Goal: Transaction & Acquisition: Purchase product/service

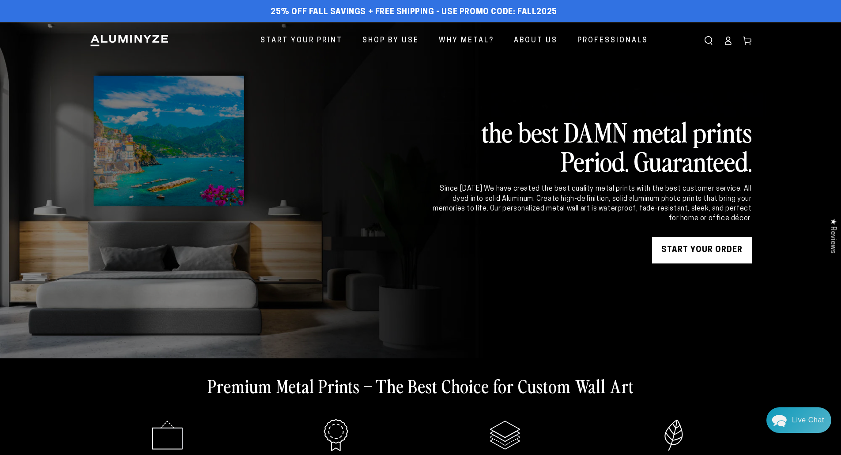
click at [728, 41] on icon at bounding box center [728, 40] width 9 height 9
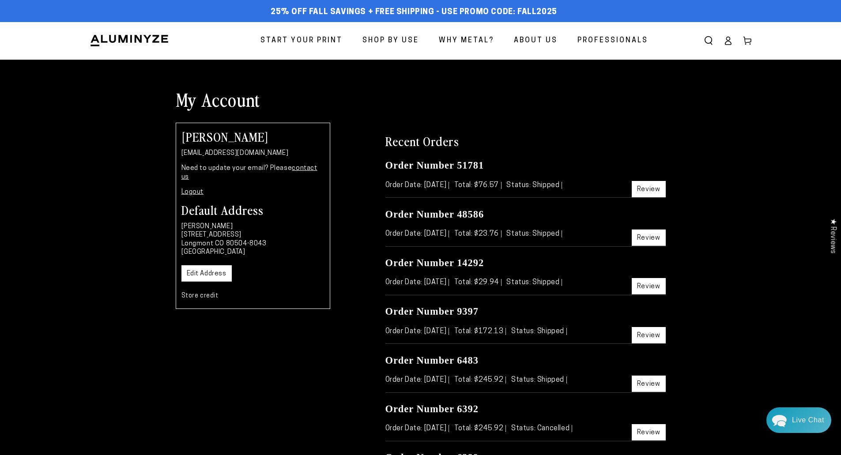
click at [205, 293] on link "Store credit" at bounding box center [199, 296] width 37 height 7
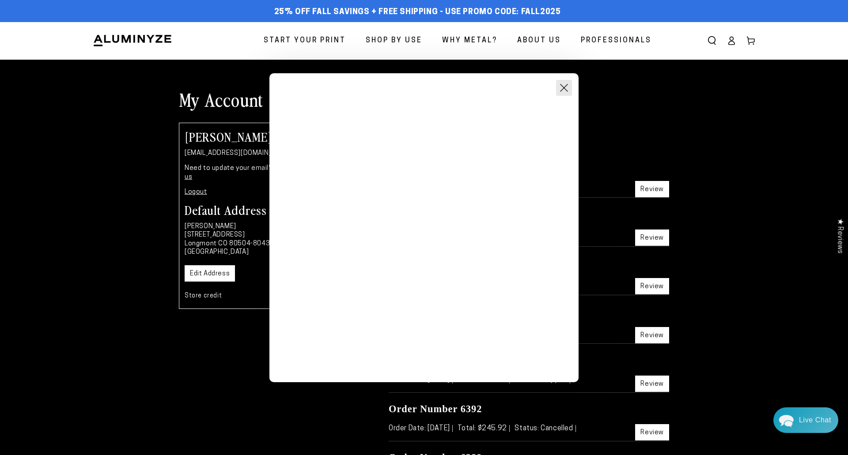
click at [562, 85] on button "Close Modal" at bounding box center [564, 88] width 16 height 16
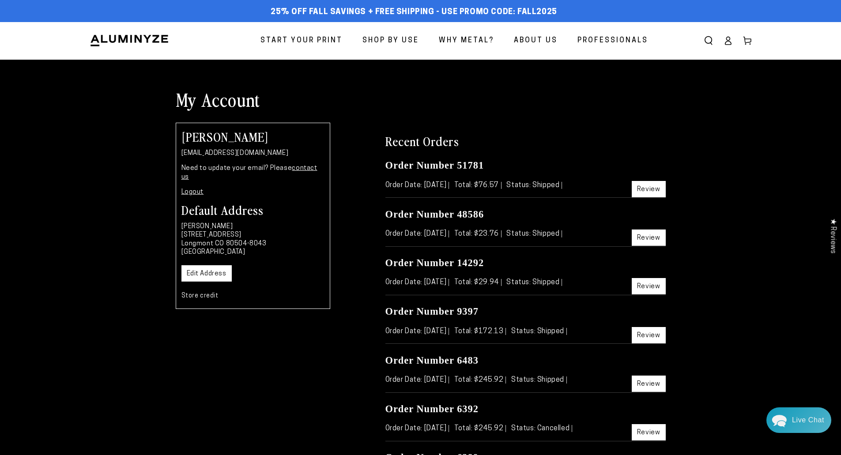
click at [658, 190] on link "Review" at bounding box center [649, 189] width 34 height 16
click at [657, 239] on link "Review" at bounding box center [649, 238] width 34 height 16
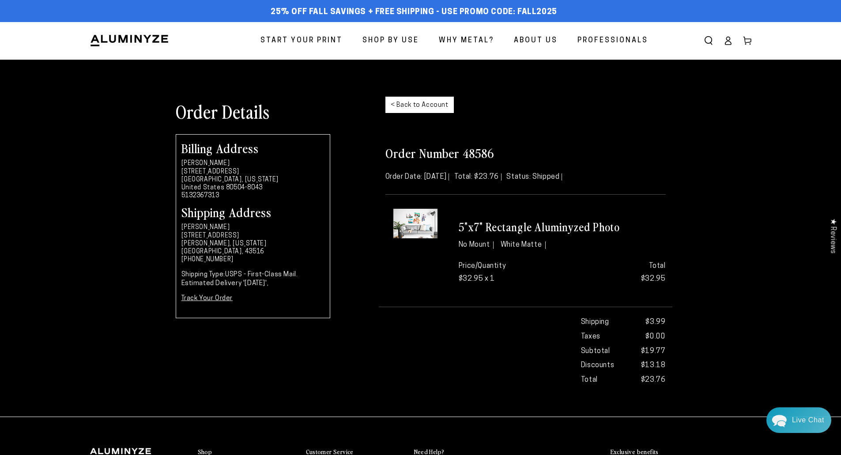
click at [425, 227] on img at bounding box center [415, 224] width 44 height 30
click at [428, 225] on img at bounding box center [415, 224] width 44 height 30
click at [481, 225] on h3 "5"x7" Rectangle Aluminyzed Photo" at bounding box center [562, 227] width 207 height 15
click at [417, 226] on img at bounding box center [415, 224] width 44 height 30
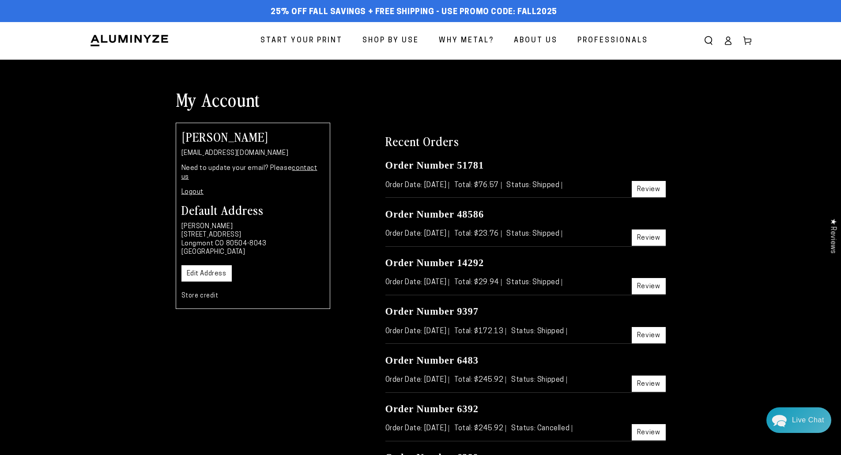
click at [651, 292] on link "Review" at bounding box center [649, 286] width 34 height 16
click at [649, 336] on link "Review" at bounding box center [649, 335] width 34 height 16
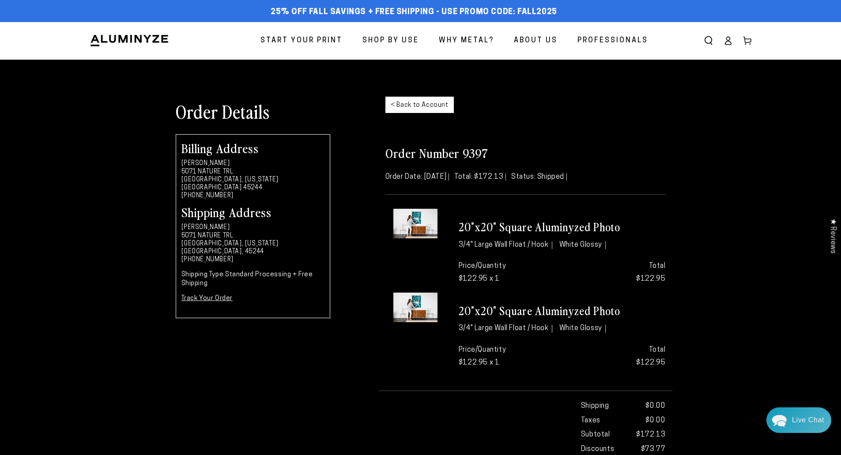
click at [342, 38] on span "Start Your Print" at bounding box center [301, 40] width 82 height 13
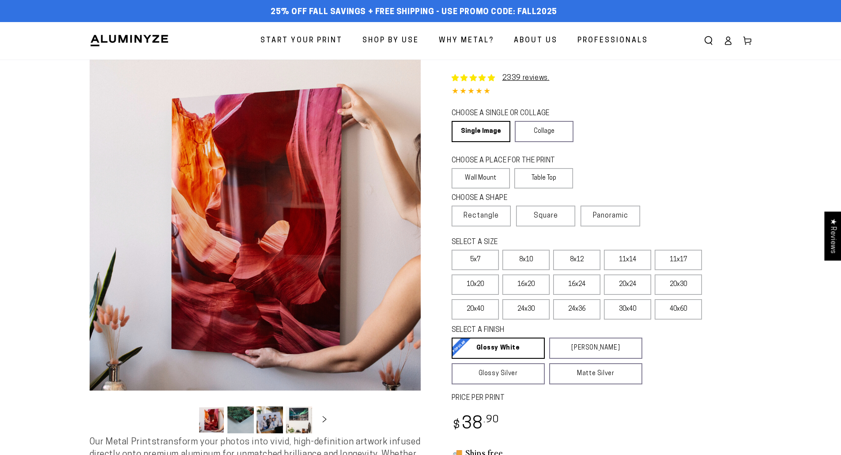
select select "**********"
click at [576, 280] on label "16x24" at bounding box center [576, 285] width 47 height 20
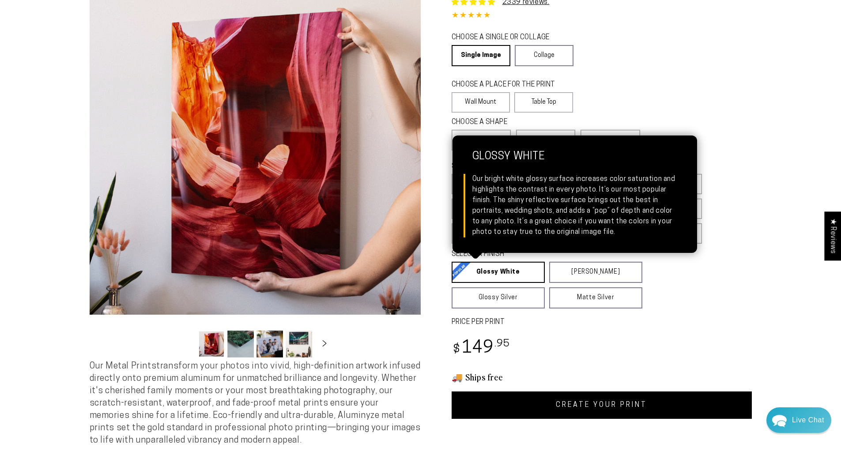
scroll to position [132, 0]
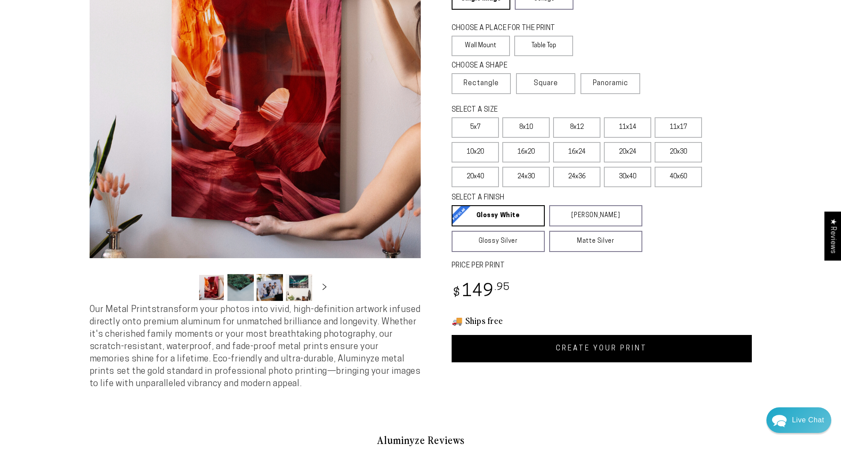
click at [609, 343] on link "CREATE YOUR PRINT" at bounding box center [602, 348] width 300 height 27
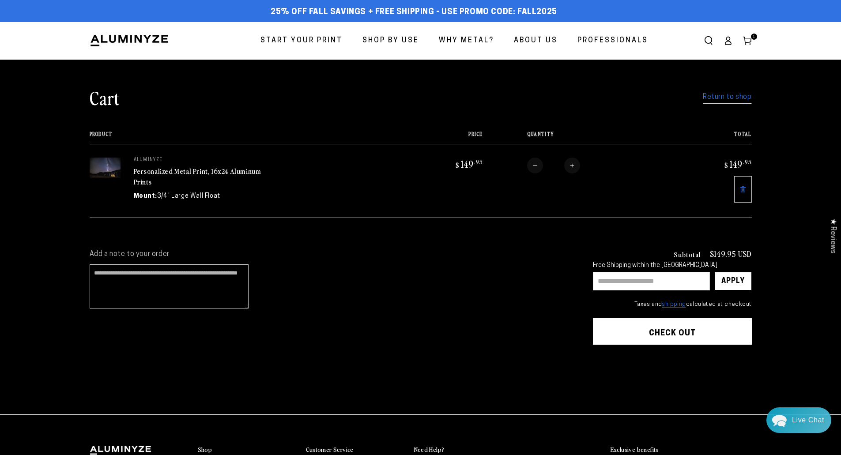
click at [570, 165] on button "Increase quantity for Personalized Metal Print, 16x24 Aluminum Prints" at bounding box center [572, 166] width 16 height 16
type input "*"
click at [570, 165] on form "Product Price Total Quantity Total aluminyze Personalized Metal Print, 16x24 Al…" at bounding box center [421, 174] width 662 height 87
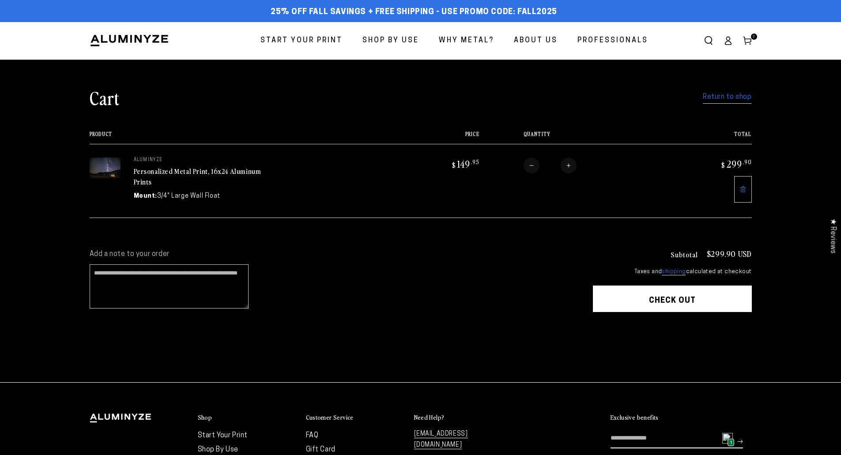
click at [572, 168] on button "Increase quantity for Personalized Metal Print, 16x24 Aluminum Prints" at bounding box center [569, 166] width 16 height 16
type input "*"
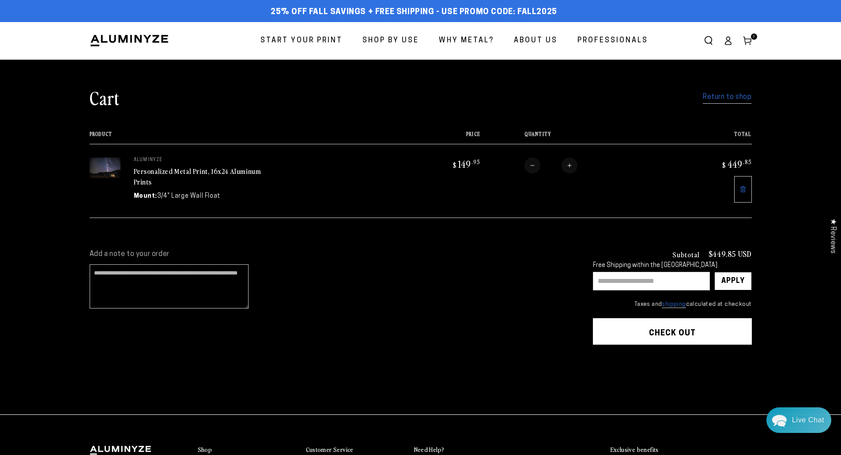
click at [609, 281] on input "text" at bounding box center [651, 281] width 117 height 19
type input "**********"
click at [742, 280] on div "Apply" at bounding box center [732, 281] width 23 height 18
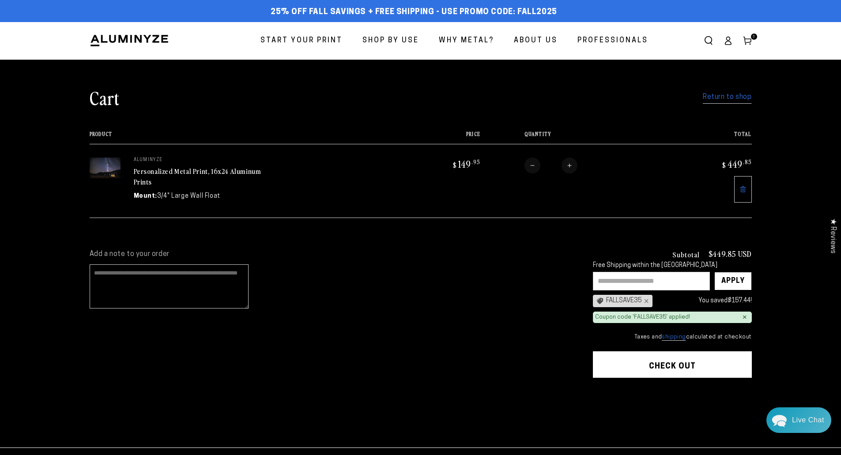
click at [155, 278] on textarea "Add a note to your order" at bounding box center [169, 286] width 159 height 44
type textarea "**********"
click at [665, 361] on button "Check out" at bounding box center [672, 364] width 159 height 26
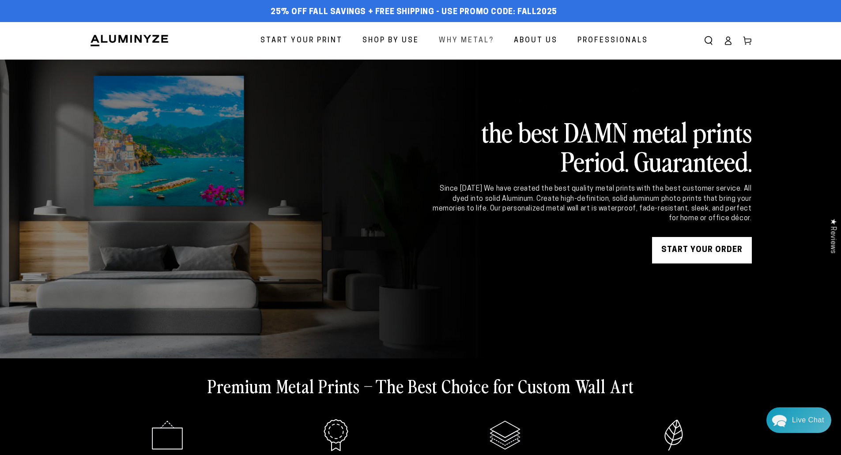
click at [451, 37] on span "Why Metal?" at bounding box center [466, 40] width 55 height 13
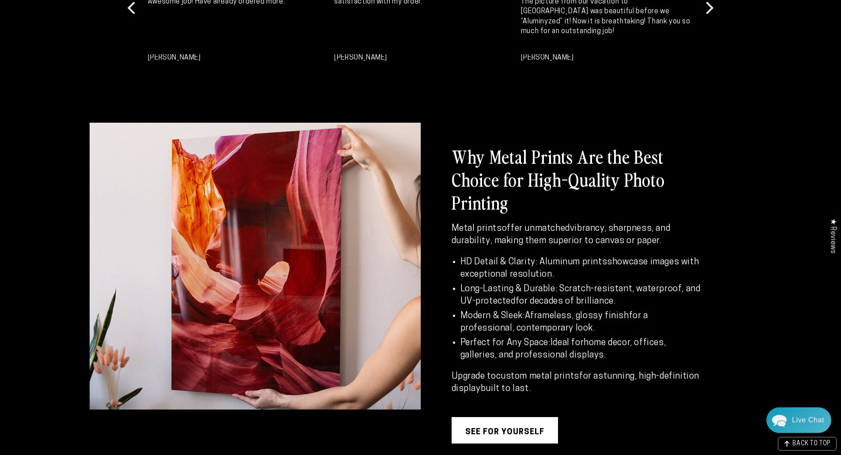
scroll to position [751, 0]
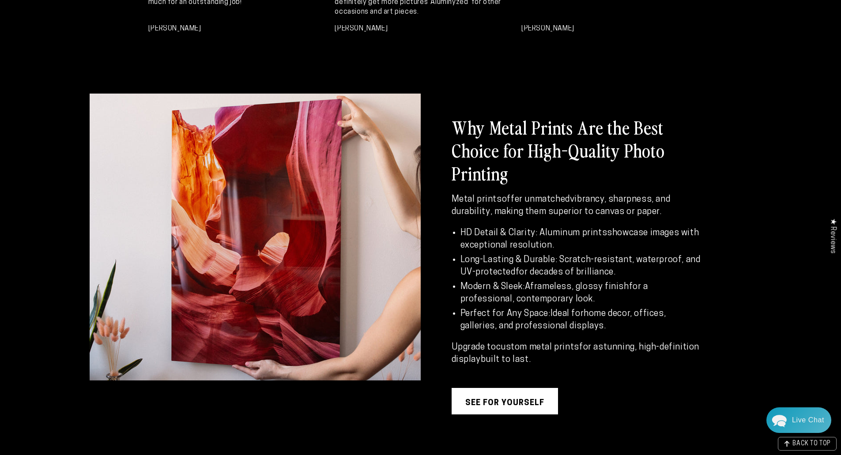
click at [513, 394] on link "see for yourself" at bounding box center [505, 401] width 106 height 26
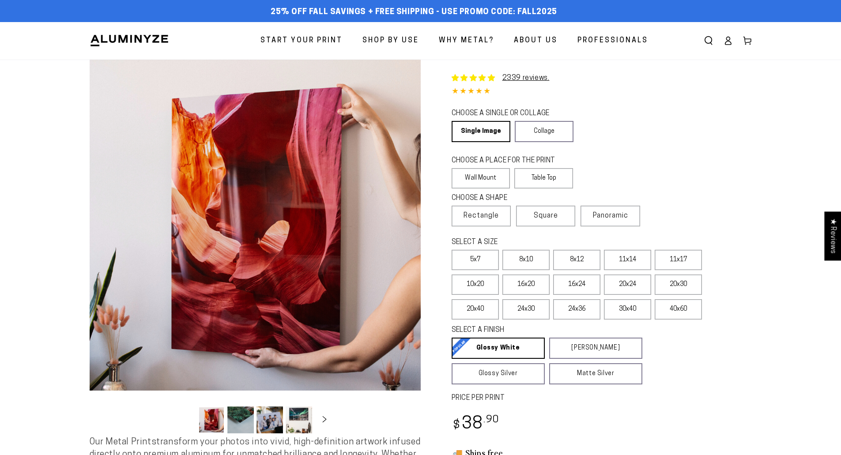
select select "**********"
click at [621, 311] on label "30x40" at bounding box center [627, 309] width 47 height 20
click at [602, 214] on span "Panoramic" at bounding box center [610, 215] width 35 height 7
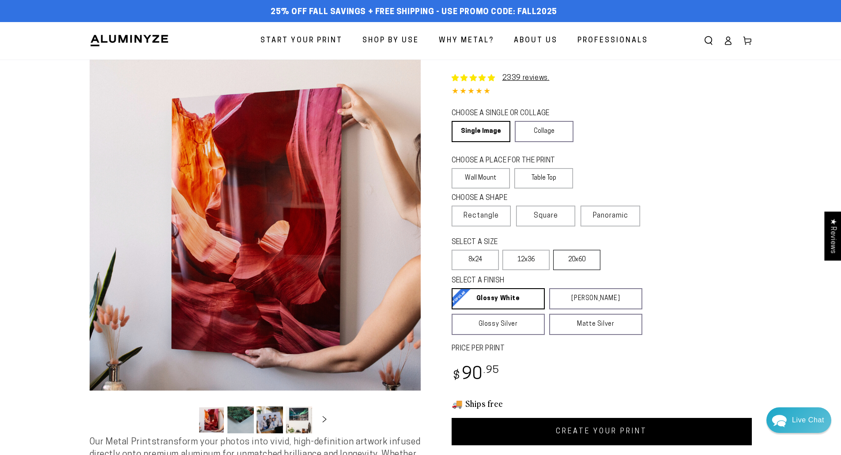
click at [584, 258] on label "20x60" at bounding box center [576, 260] width 47 height 20
click at [545, 209] on label "Square" at bounding box center [545, 216] width 59 height 21
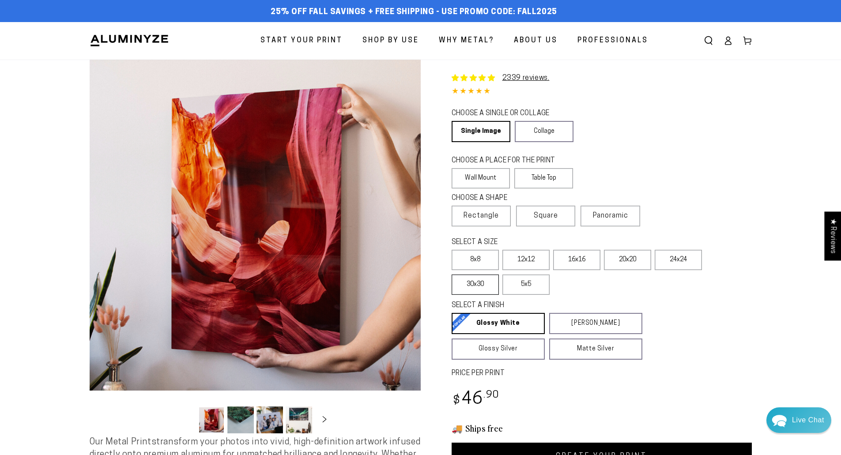
click at [484, 283] on label "30x30" at bounding box center [475, 285] width 47 height 20
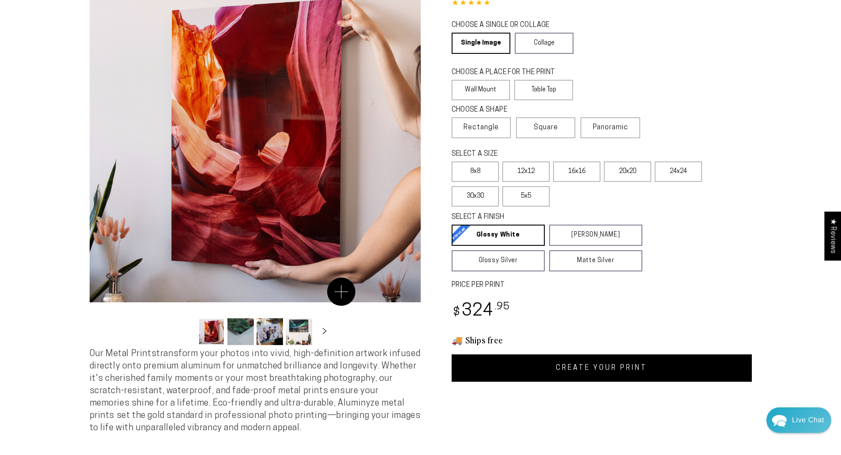
scroll to position [44, 0]
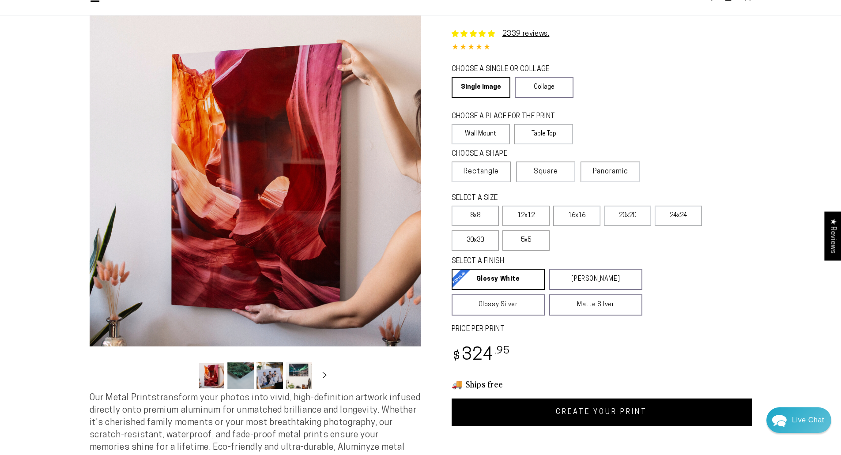
click at [242, 377] on button "Load image 2 in gallery view" at bounding box center [240, 375] width 26 height 27
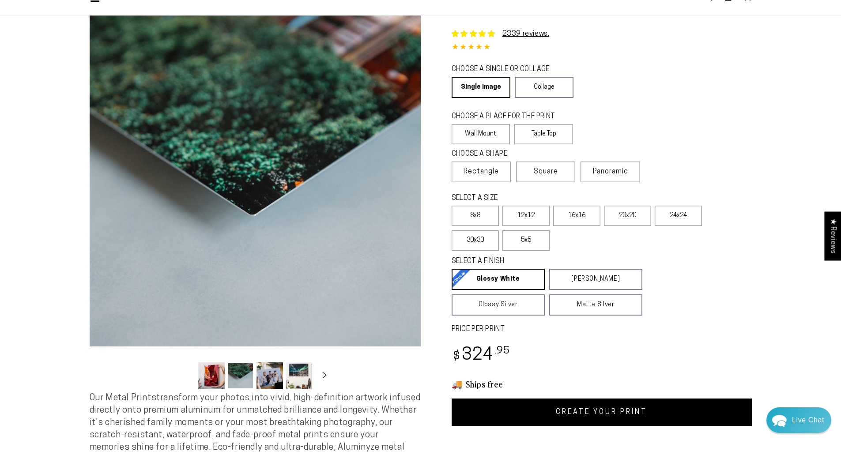
click at [263, 379] on button "Load image 3 in gallery view" at bounding box center [270, 375] width 26 height 27
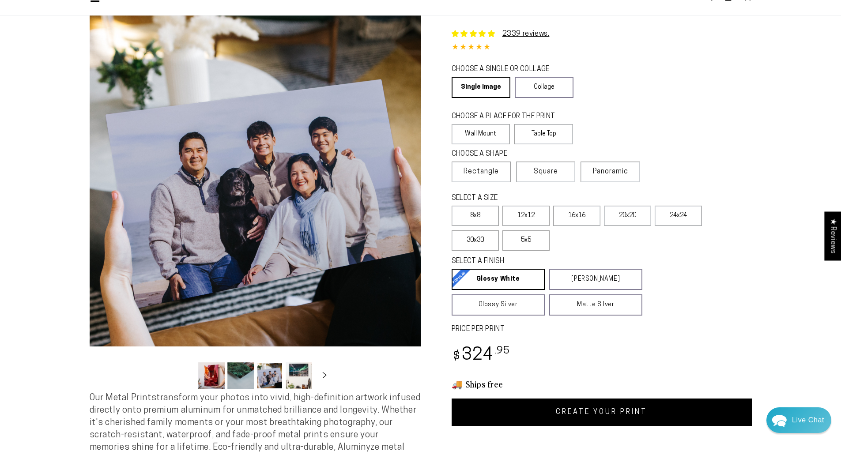
click at [306, 374] on button "Load image 4 in gallery view" at bounding box center [299, 375] width 26 height 27
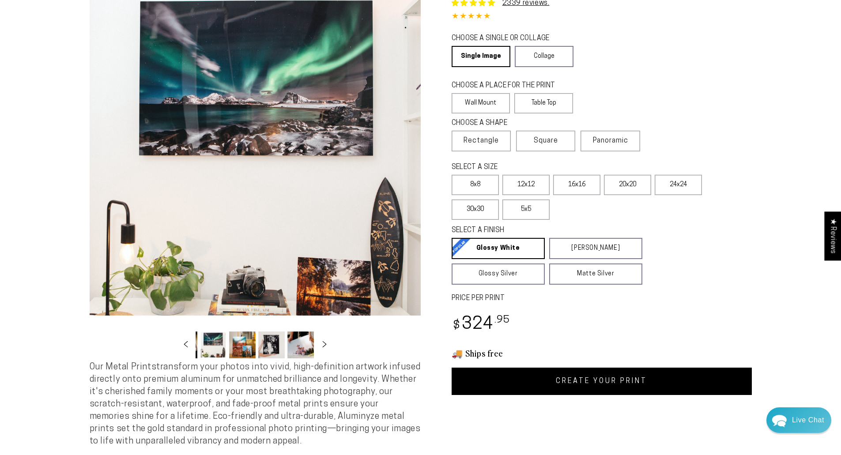
scroll to position [88, 0]
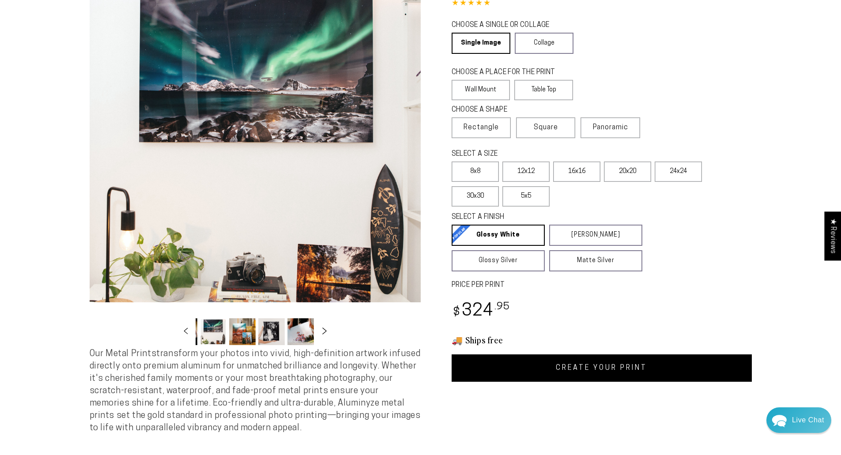
click at [324, 334] on icon "Slide right" at bounding box center [324, 331] width 13 height 7
click at [322, 333] on icon "Slide right" at bounding box center [324, 331] width 13 height 7
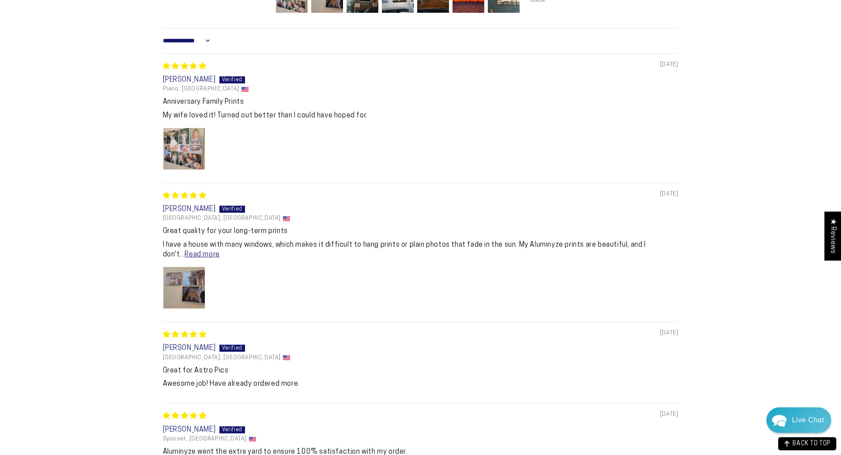
scroll to position [706, 0]
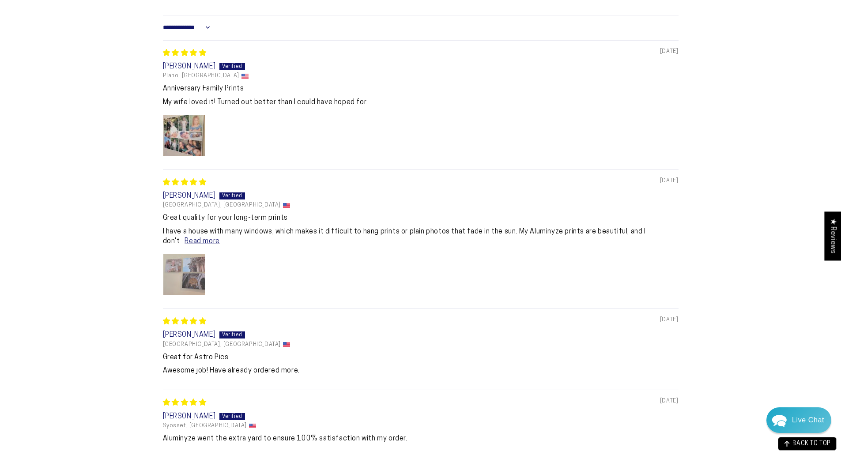
click at [195, 286] on img "Link to user picture 1" at bounding box center [184, 275] width 42 height 42
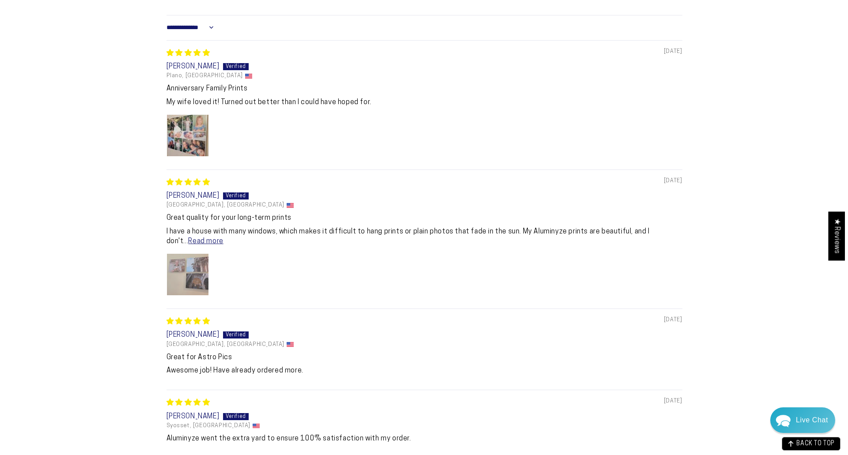
scroll to position [0, 0]
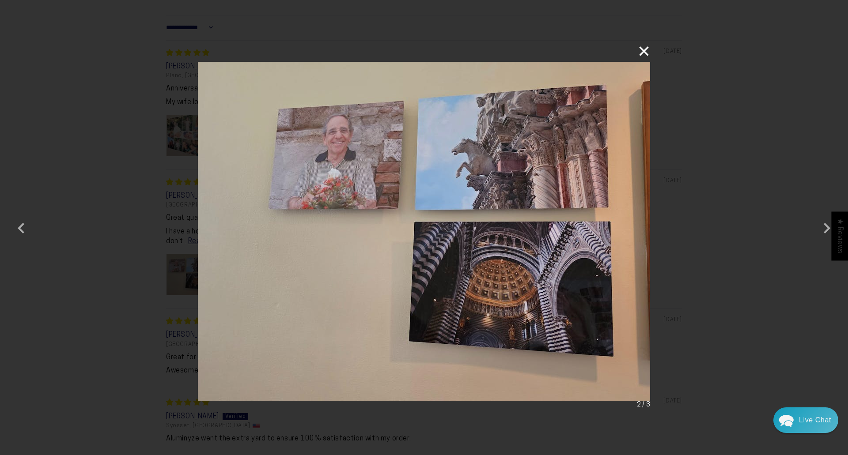
click at [648, 49] on button "×" at bounding box center [639, 51] width 21 height 21
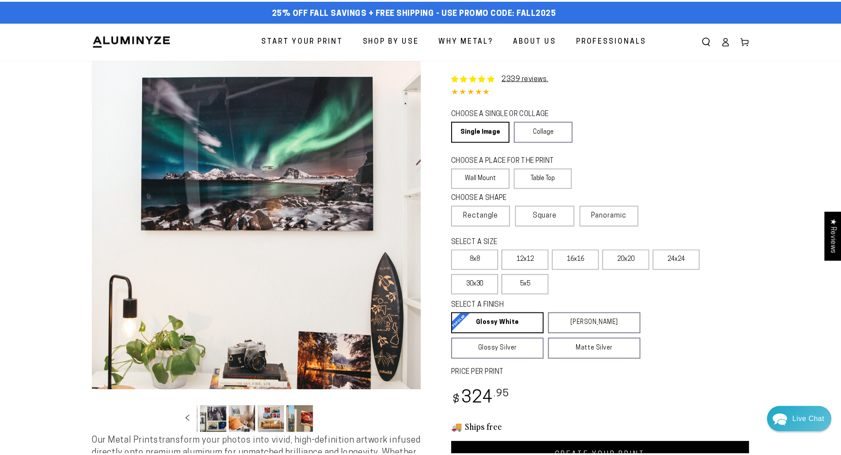
scroll to position [706, 0]
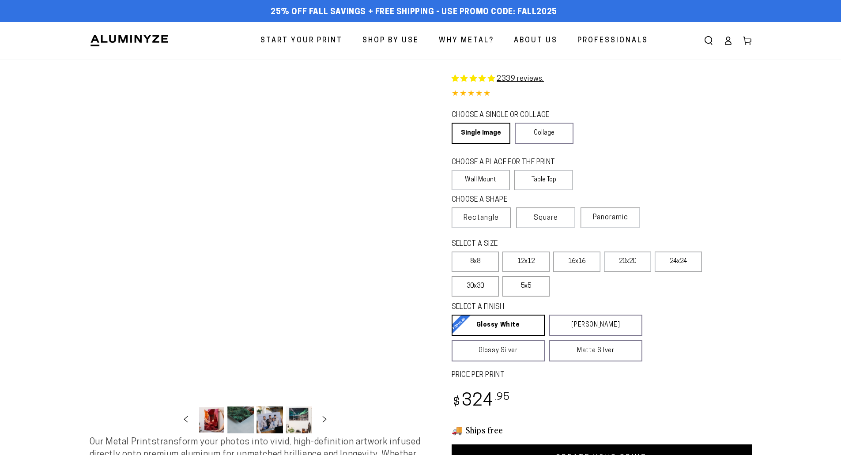
select select "**********"
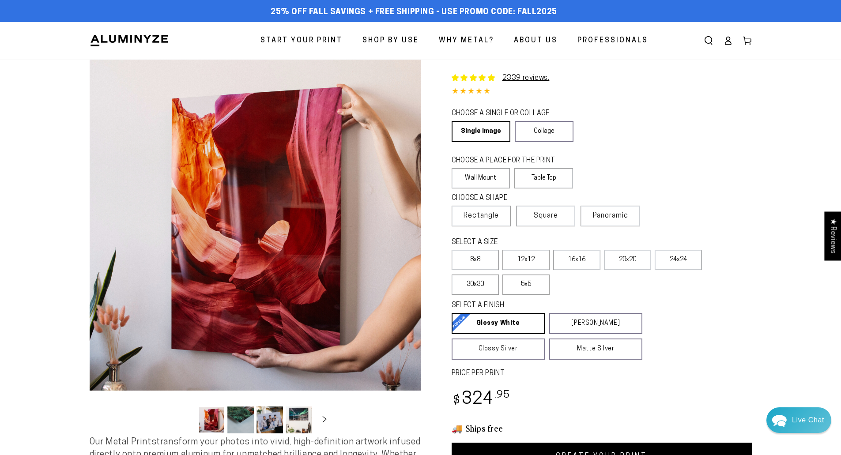
click at [766, 109] on section "Skip to product information Open media 1 in modal Open media 2 in modal Open me…" at bounding box center [421, 299] width 706 height 479
click at [386, 68] on span "For Home" at bounding box center [382, 68] width 26 height 9
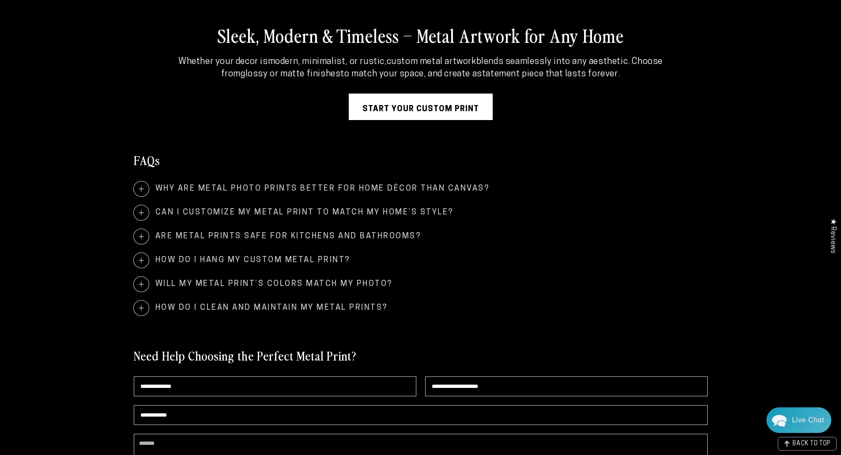
scroll to position [1722, 0]
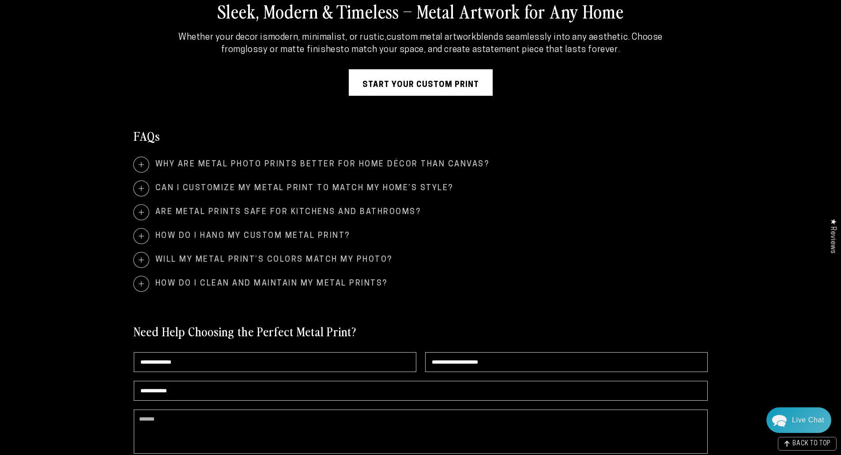
click at [147, 185] on span at bounding box center [141, 188] width 15 height 15
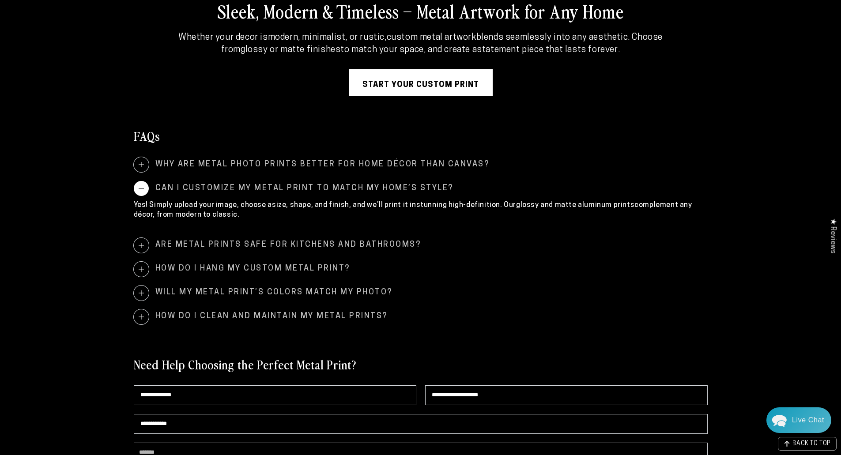
click at [140, 162] on span at bounding box center [141, 164] width 15 height 15
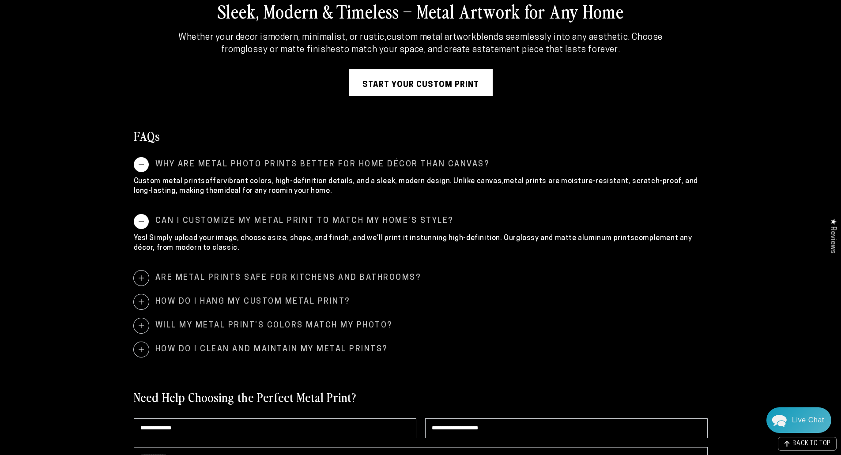
click at [140, 162] on span at bounding box center [141, 164] width 15 height 15
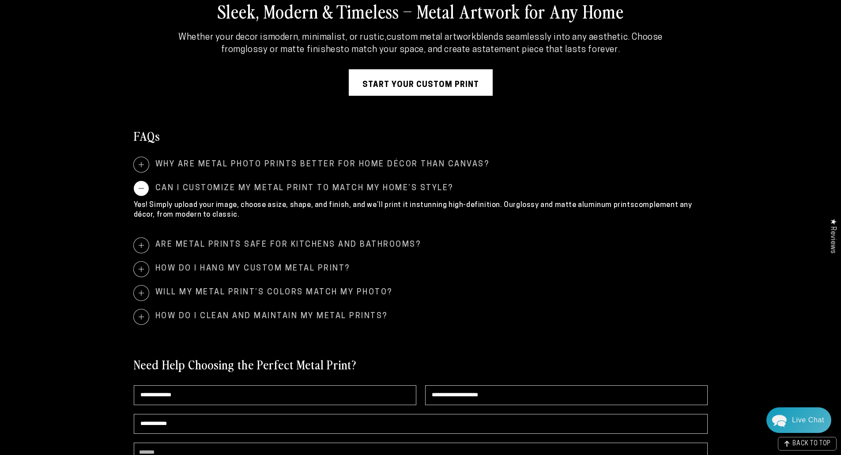
click at [140, 293] on span at bounding box center [141, 293] width 15 height 15
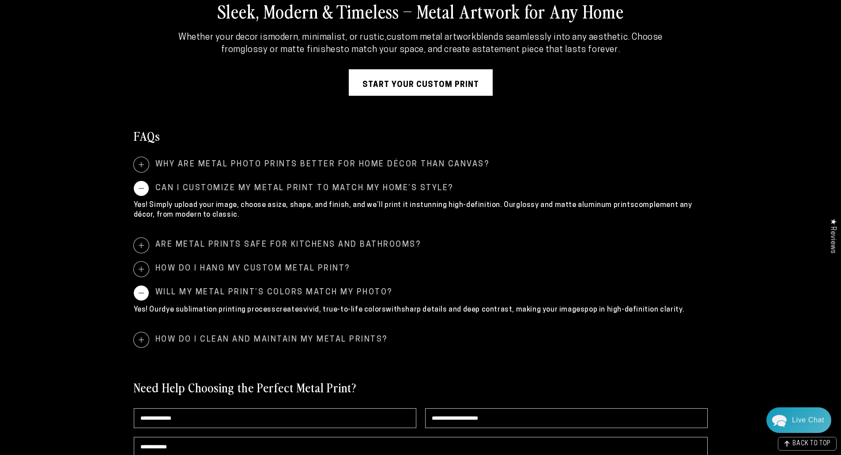
click at [140, 293] on span at bounding box center [141, 293] width 15 height 15
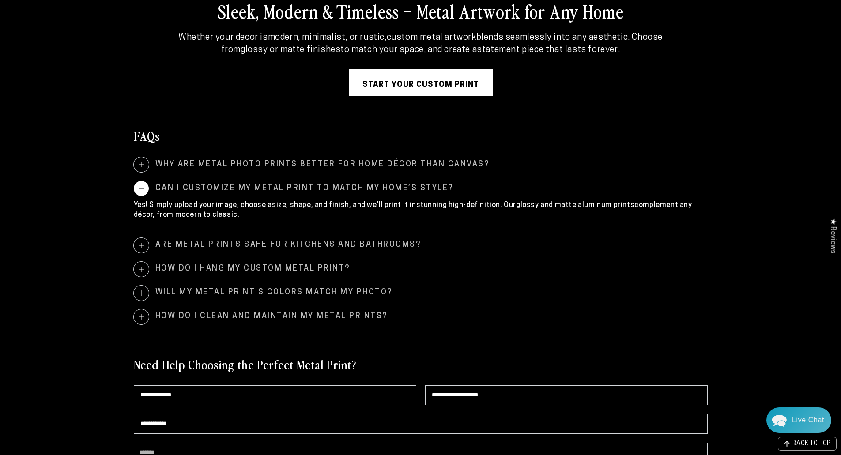
click at [141, 314] on span at bounding box center [141, 317] width 15 height 15
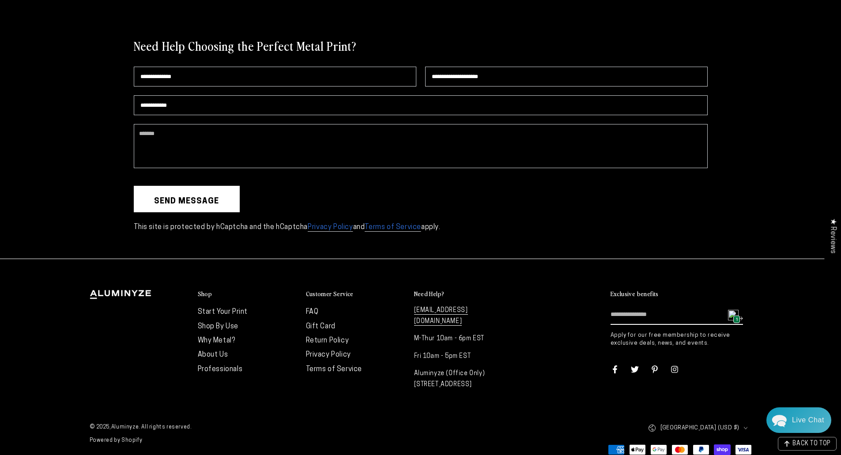
scroll to position [2065, 0]
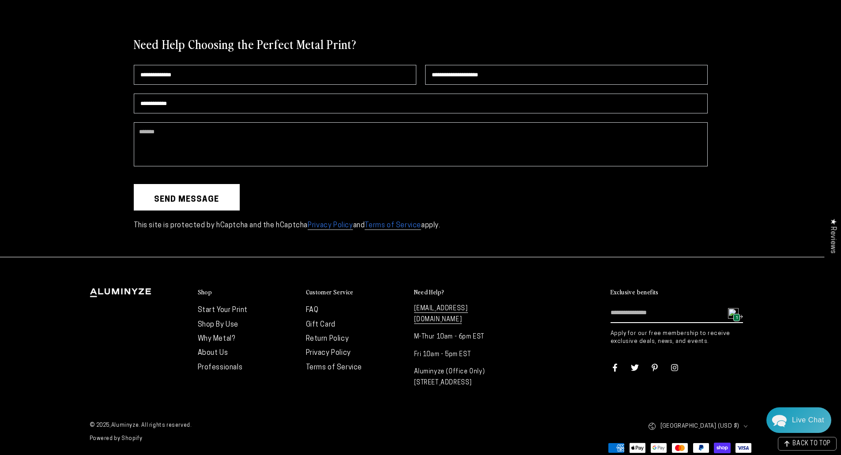
click at [317, 339] on link "Return Policy" at bounding box center [327, 339] width 43 height 7
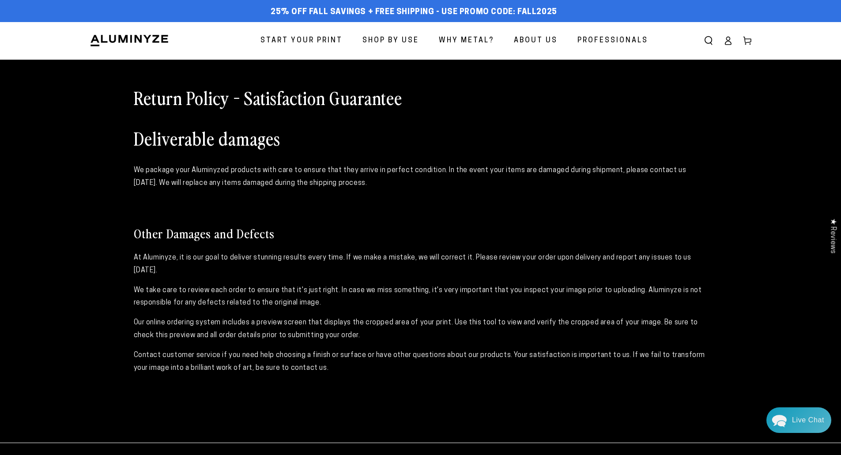
click at [727, 37] on ellipse at bounding box center [728, 39] width 4 height 4
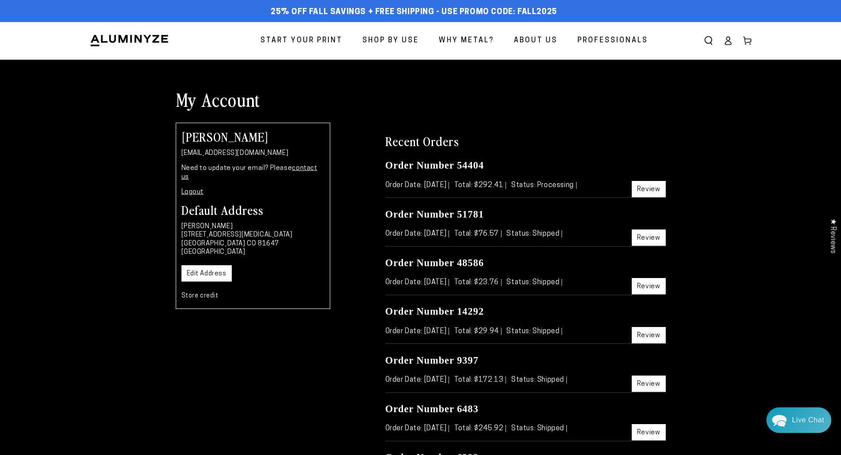
click at [658, 193] on link "Review" at bounding box center [649, 189] width 34 height 16
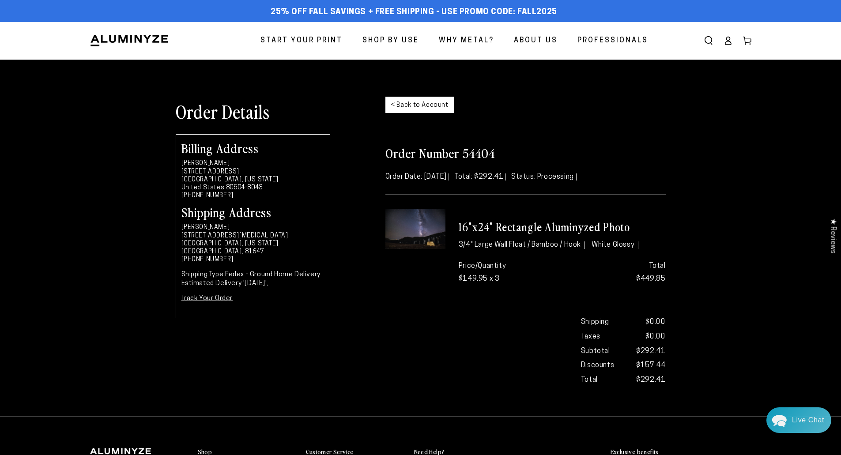
click at [422, 229] on img at bounding box center [415, 229] width 60 height 40
click at [422, 226] on img at bounding box center [415, 229] width 60 height 40
click at [611, 36] on span "Professionals" at bounding box center [613, 40] width 71 height 13
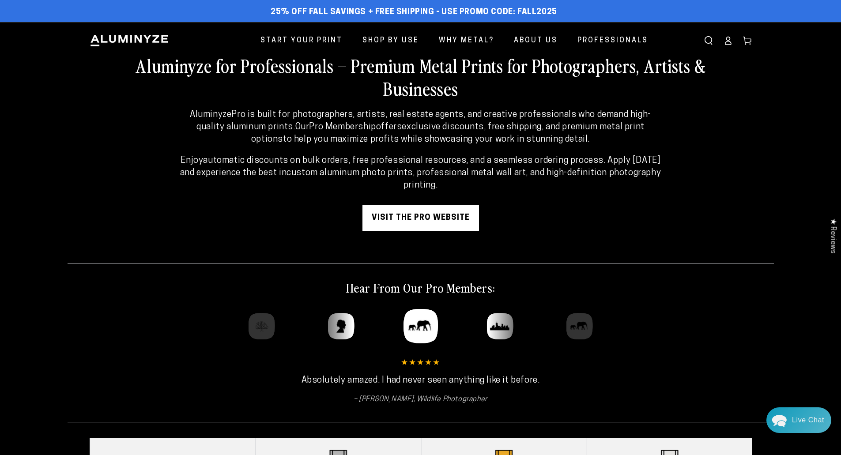
click at [452, 222] on link "visit the pro website" at bounding box center [420, 218] width 117 height 26
